Goal: Information Seeking & Learning: Learn about a topic

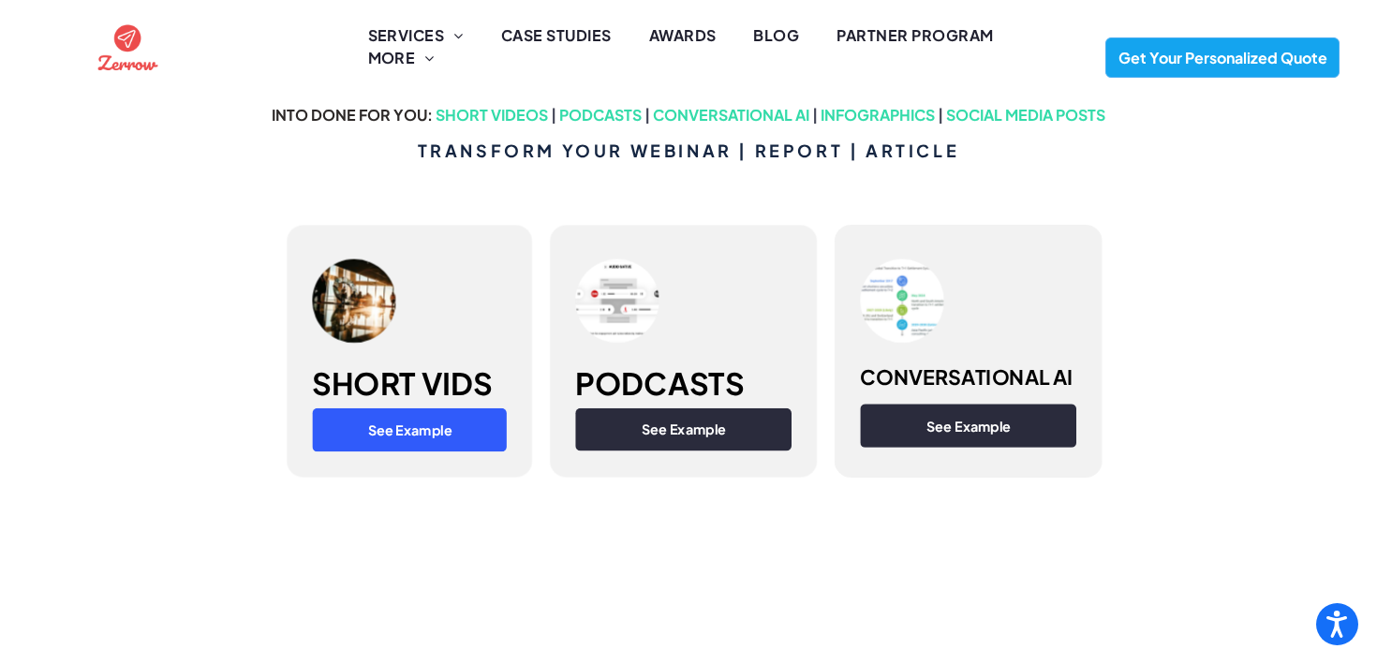
scroll to position [999, 0]
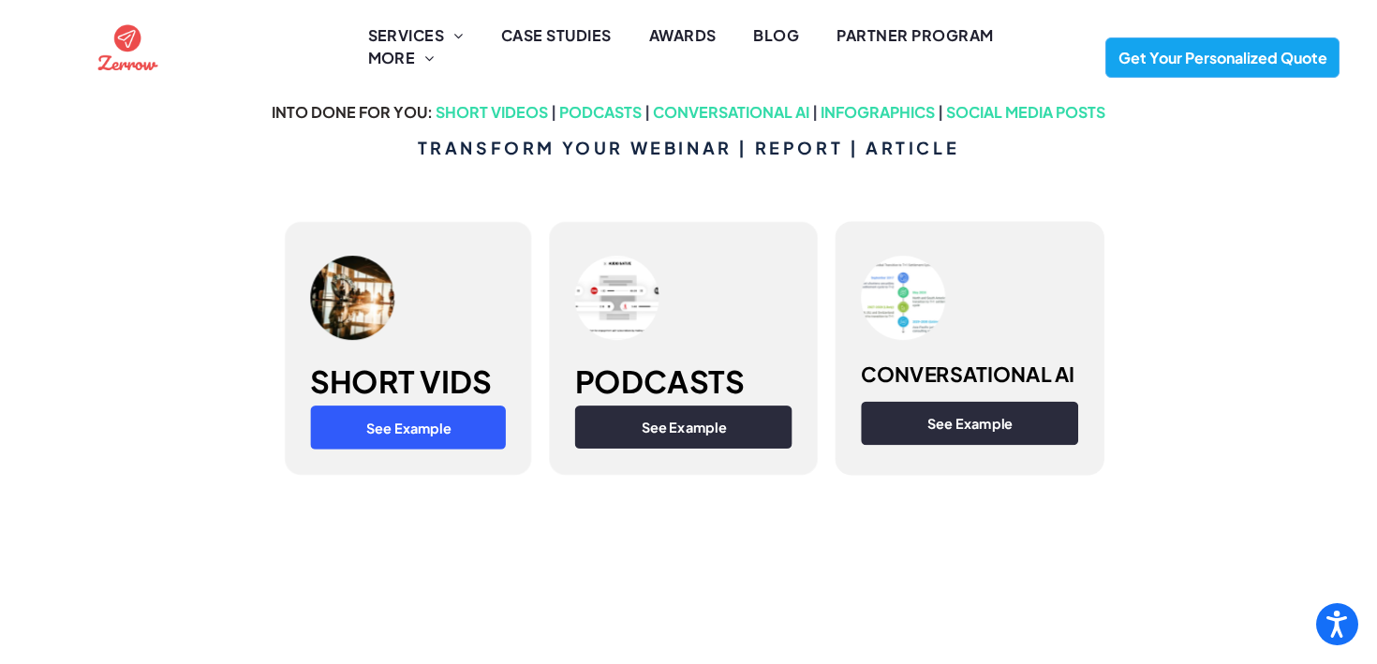
click at [419, 433] on span "See Example" at bounding box center [409, 427] width 97 height 35
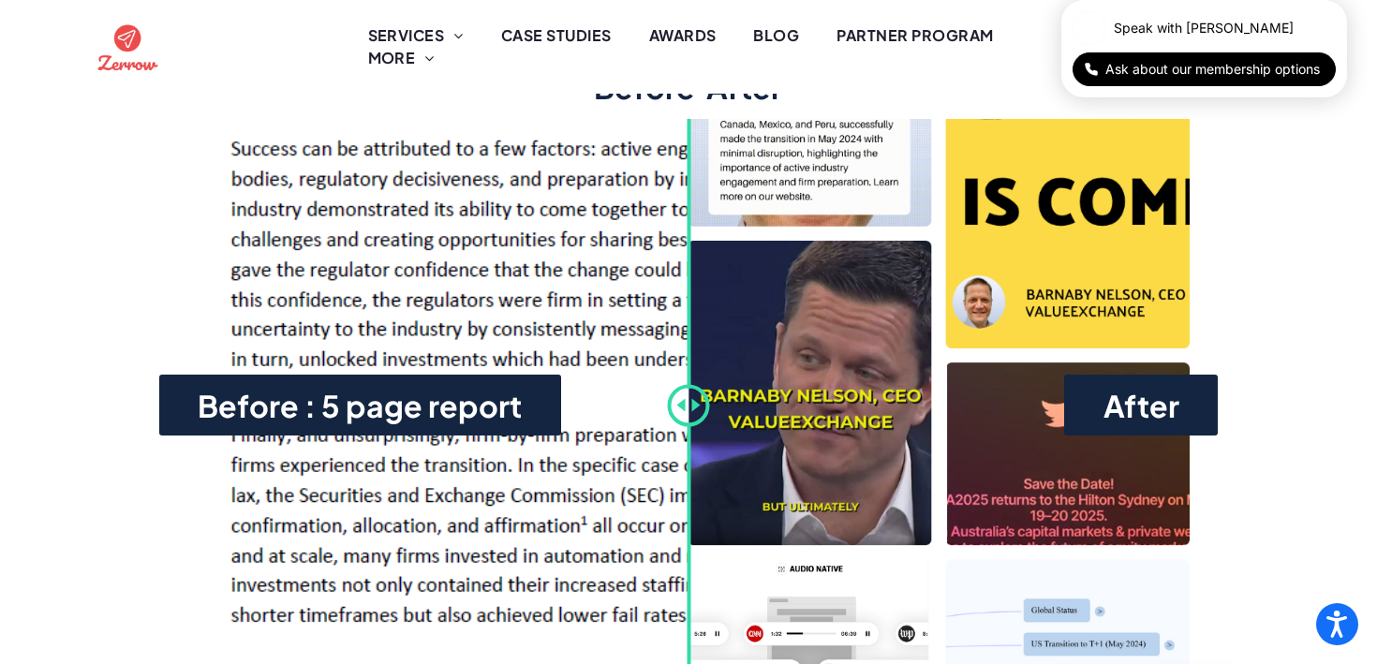
scroll to position [1386, 0]
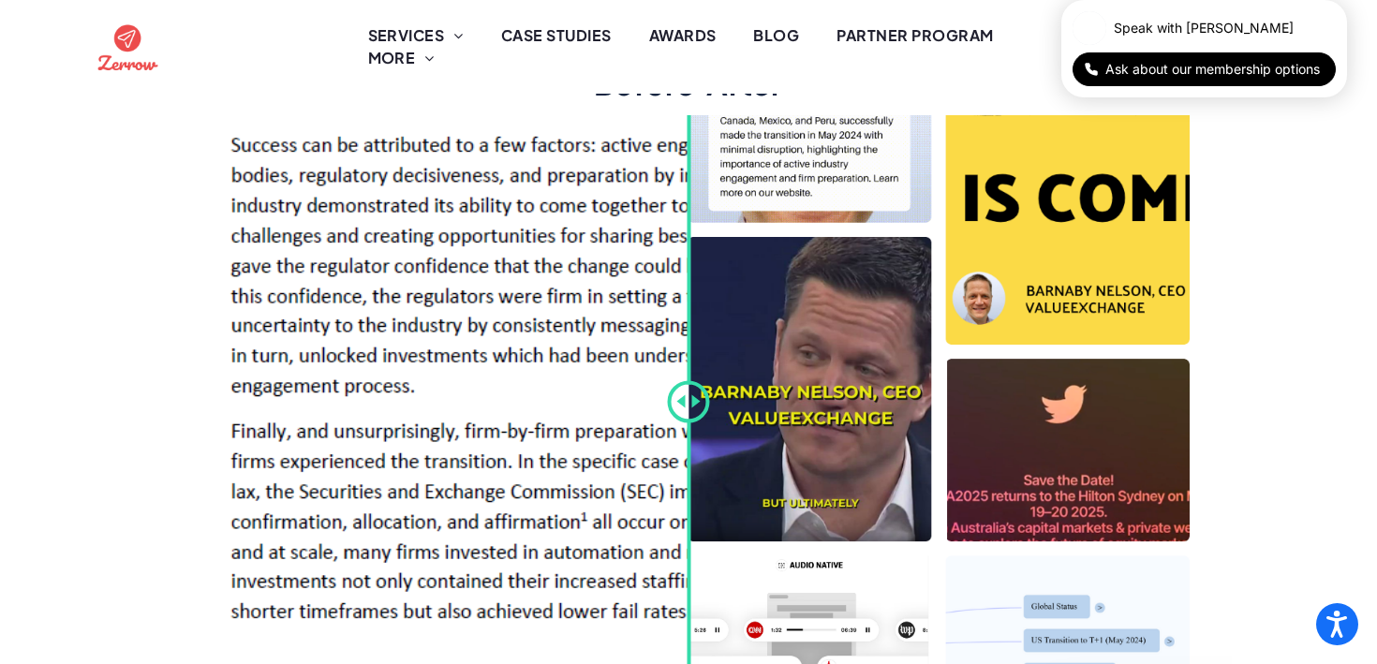
click at [693, 404] on div at bounding box center [689, 401] width 42 height 42
click at [693, 404] on div at bounding box center [693, 401] width 42 height 42
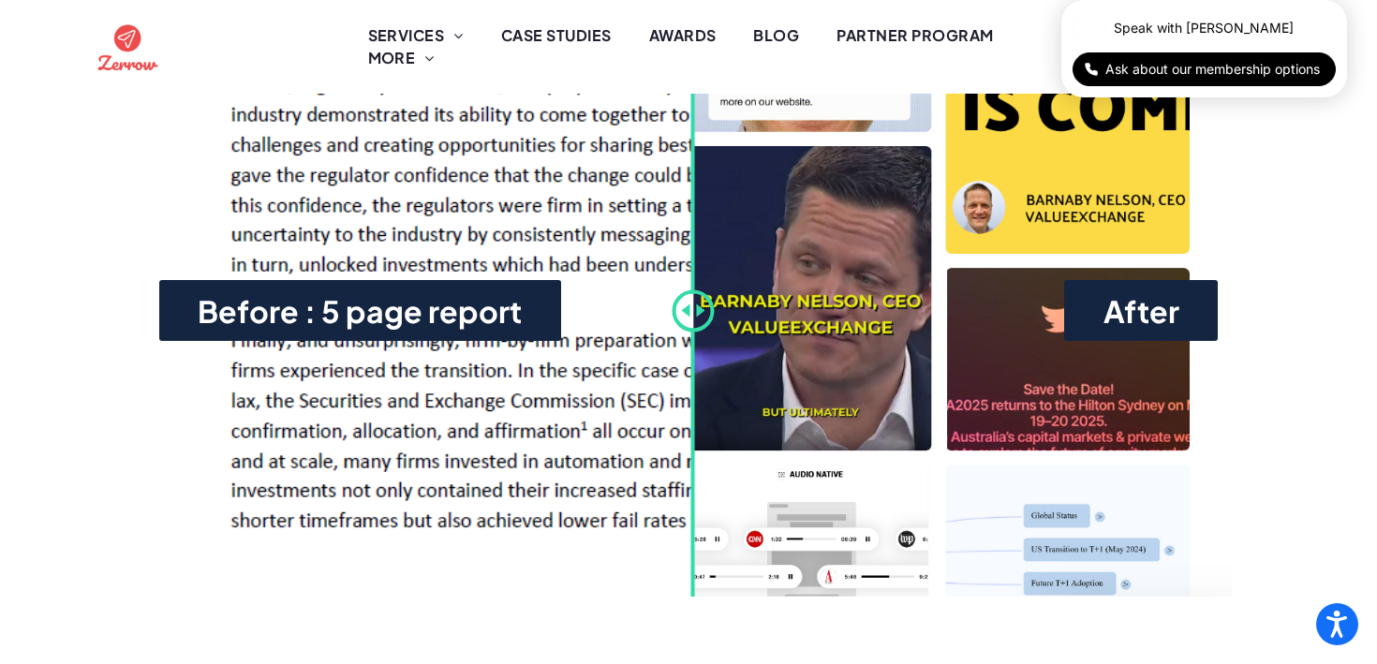
scroll to position [1481, 0]
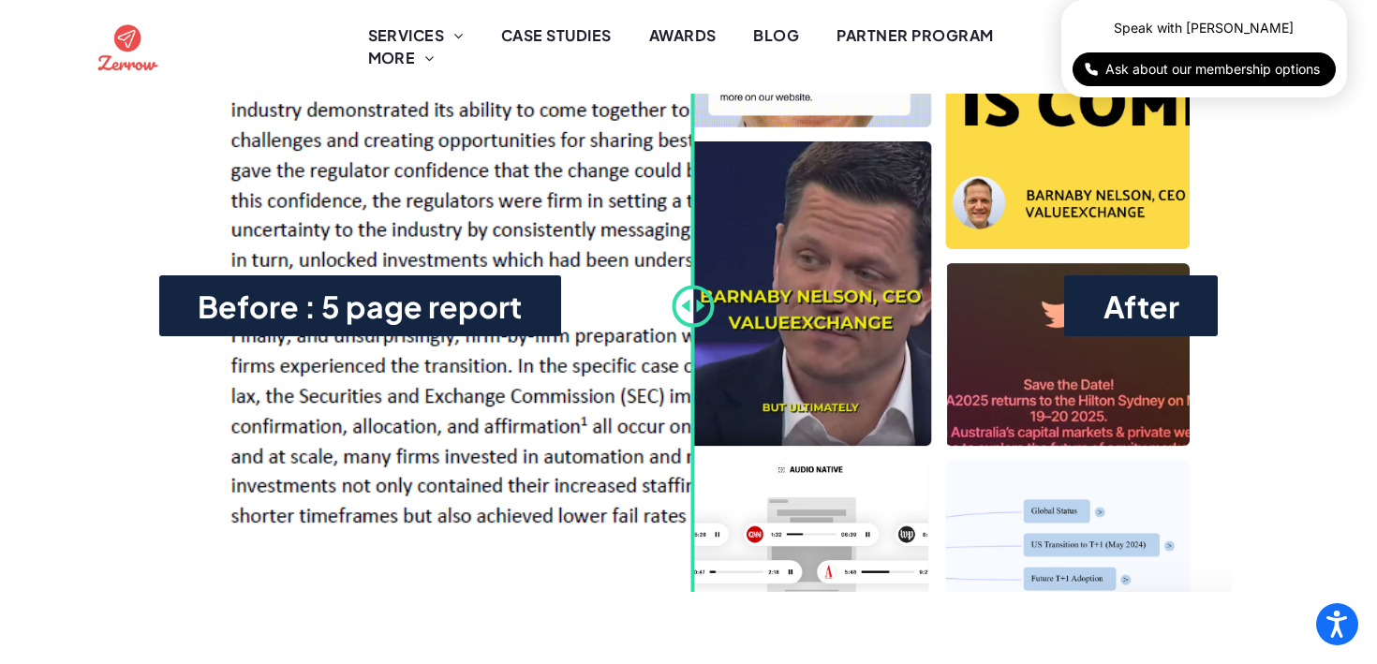
click at [513, 306] on div "Before : 5 page report After" at bounding box center [689, 306] width 1088 height 572
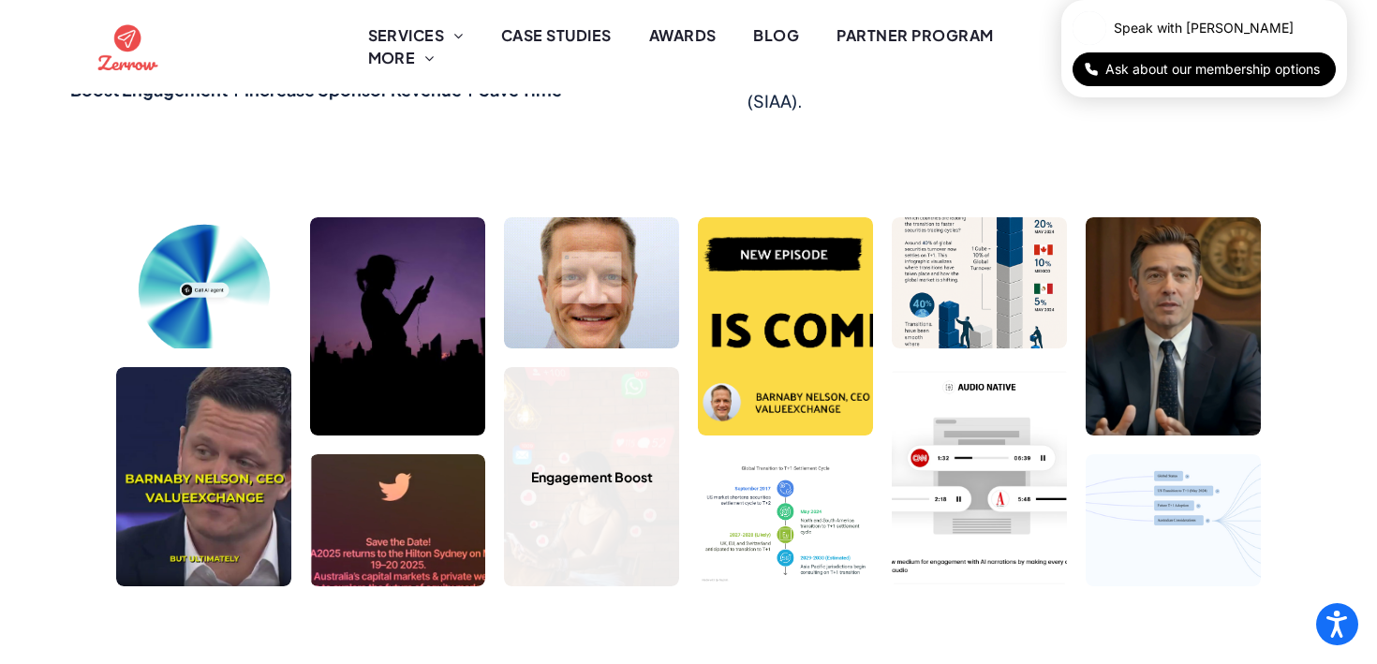
scroll to position [2396, 0]
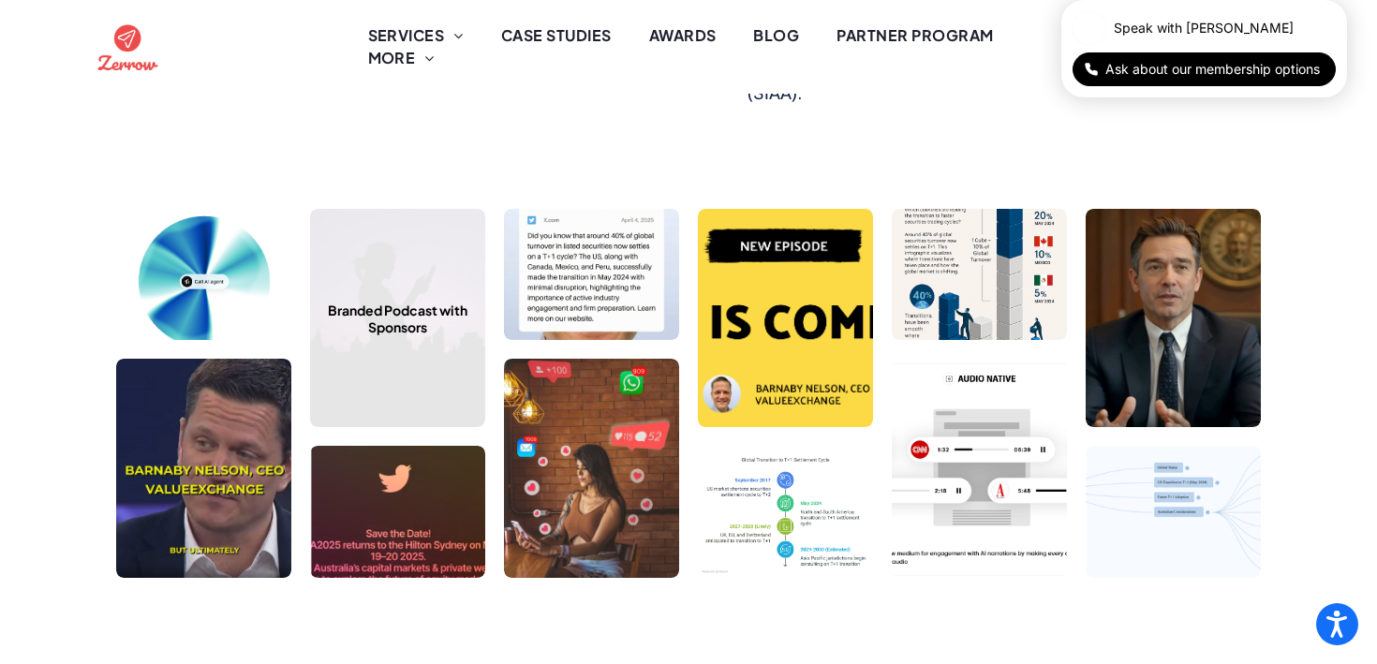
click at [422, 335] on link at bounding box center [398, 318] width 186 height 232
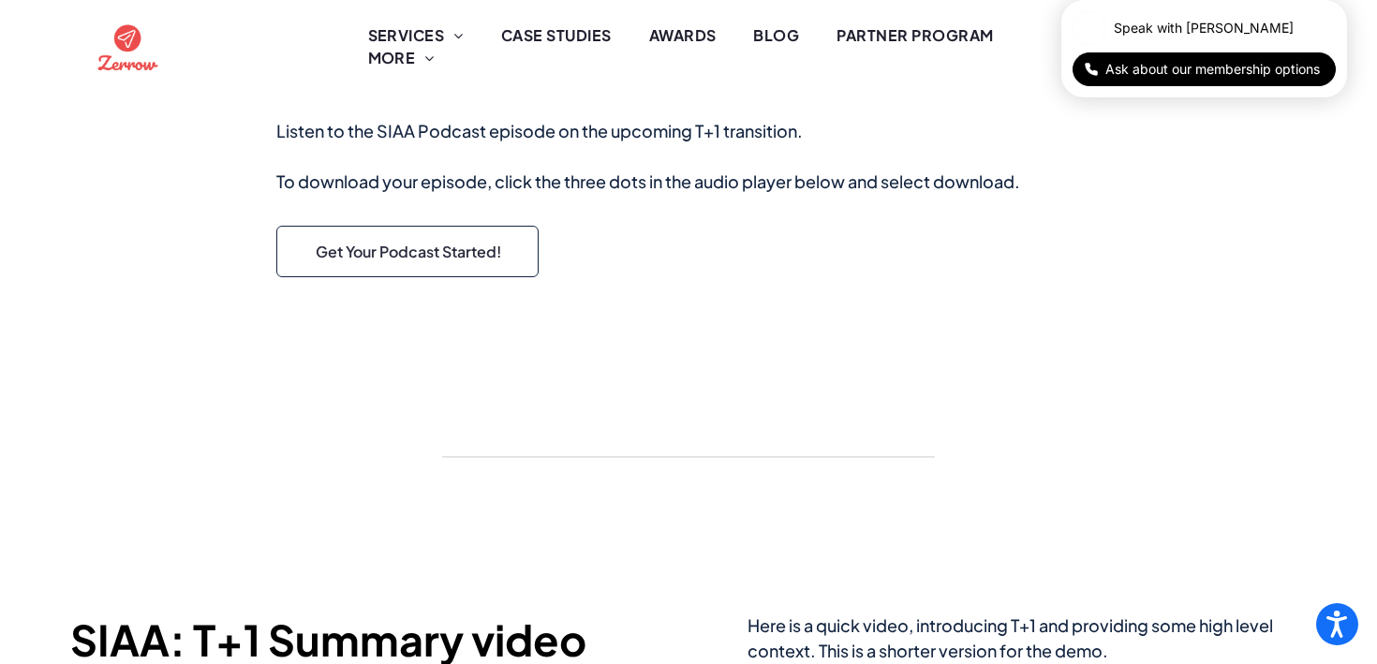
scroll to position [3958, 0]
